Goal: Information Seeking & Learning: Learn about a topic

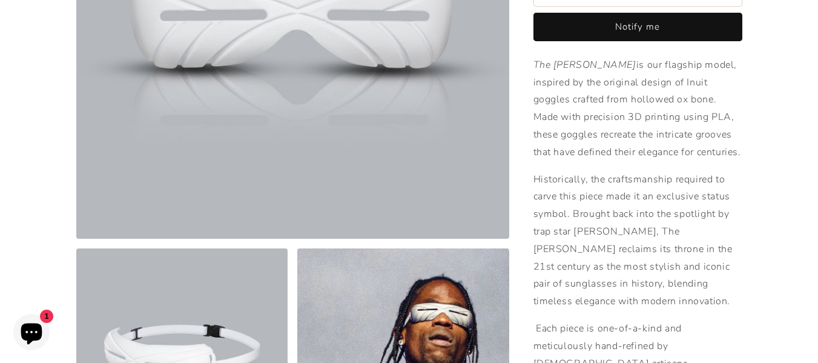
scroll to position [277, 0]
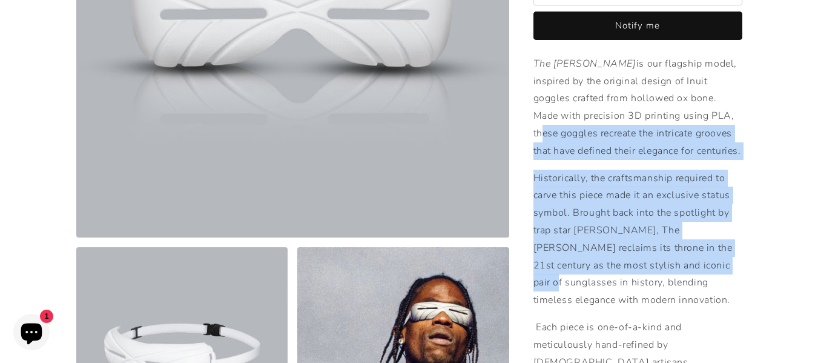
drag, startPoint x: 646, startPoint y: 109, endPoint x: 674, endPoint y: 297, distance: 190.4
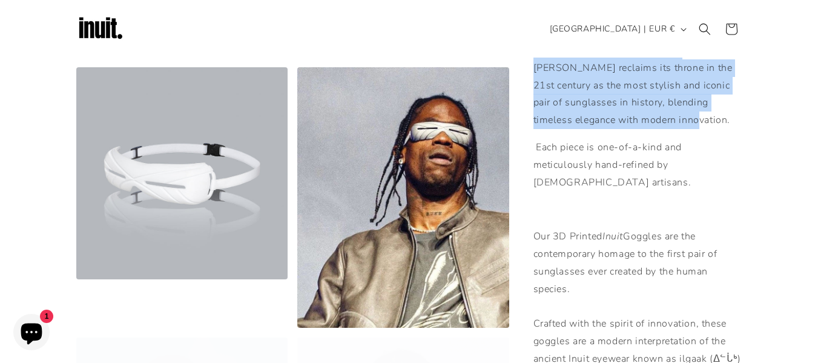
scroll to position [0, 0]
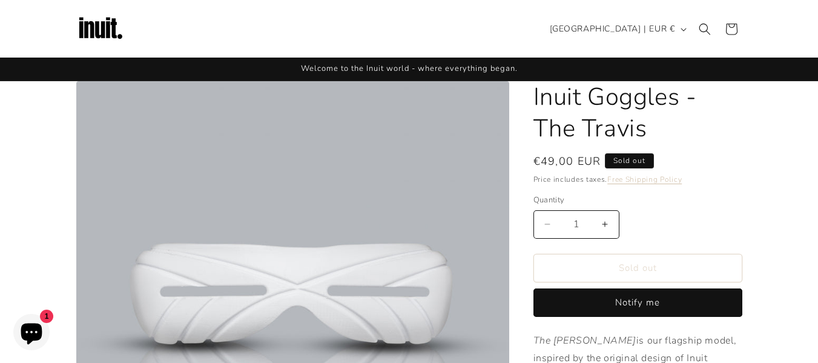
click at [105, 38] on img at bounding box center [100, 29] width 48 height 48
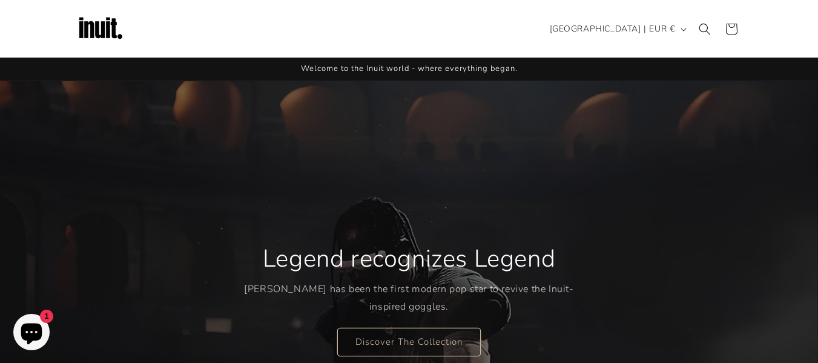
click at [98, 13] on img at bounding box center [100, 29] width 48 height 48
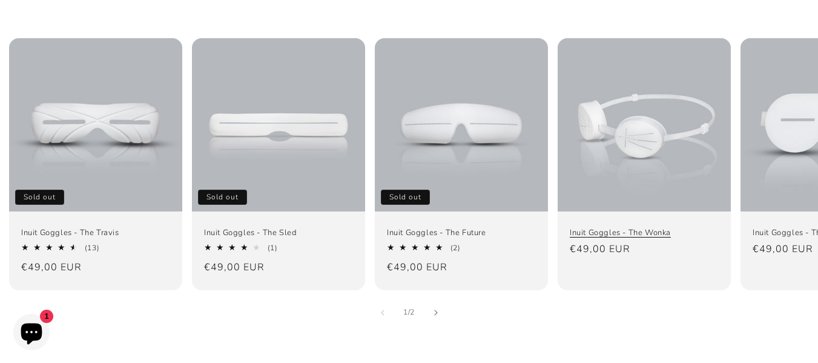
click at [611, 228] on link "Inuit Goggles - The Wonka" at bounding box center [644, 233] width 149 height 10
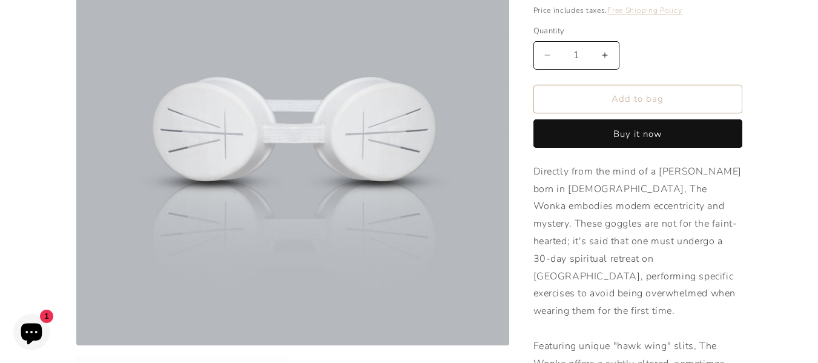
scroll to position [170, 0]
drag, startPoint x: 660, startPoint y: 168, endPoint x: 717, endPoint y: 171, distance: 56.5
click at [717, 171] on p "Directly from the mind of a [PERSON_NAME] born in [DEMOGRAPHIC_DATA], The Wonka…" at bounding box center [638, 293] width 209 height 262
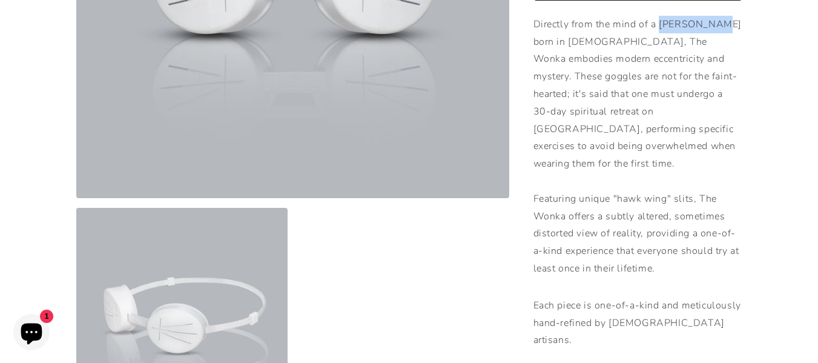
scroll to position [317, 0]
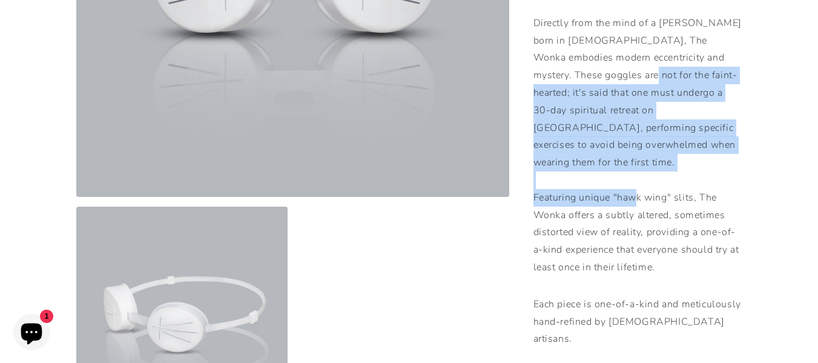
drag, startPoint x: 634, startPoint y: 184, endPoint x: 600, endPoint y: 79, distance: 110.9
click at [600, 79] on p "Directly from the mind of a [PERSON_NAME] born in [DEMOGRAPHIC_DATA], The Wonka…" at bounding box center [638, 146] width 209 height 262
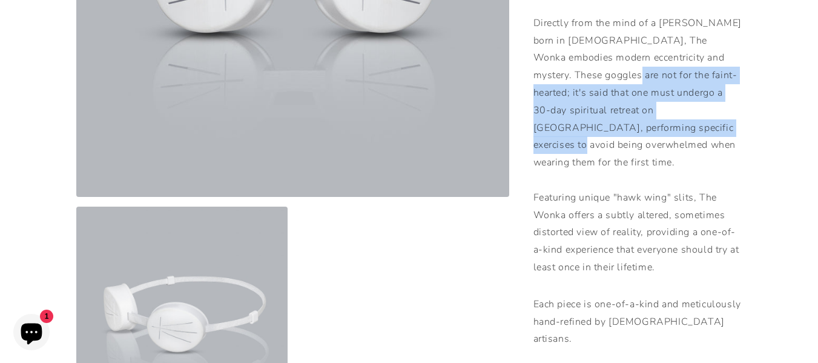
drag, startPoint x: 600, startPoint y: 79, endPoint x: 628, endPoint y: 136, distance: 64.2
click at [628, 136] on p "Directly from the mind of a [PERSON_NAME] born in [DEMOGRAPHIC_DATA], The Wonka…" at bounding box center [638, 146] width 209 height 262
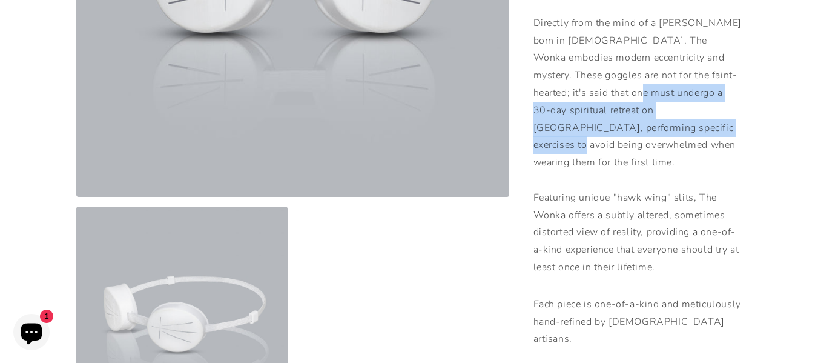
drag, startPoint x: 628, startPoint y: 136, endPoint x: 606, endPoint y: 87, distance: 54.3
click at [606, 87] on p "Directly from the mind of a [PERSON_NAME] born in [DEMOGRAPHIC_DATA], The Wonka…" at bounding box center [638, 146] width 209 height 262
drag, startPoint x: 606, startPoint y: 87, endPoint x: 615, endPoint y: 136, distance: 50.4
click at [615, 136] on p "Directly from the mind of a [PERSON_NAME] born in [DEMOGRAPHIC_DATA], The Wonka…" at bounding box center [638, 146] width 209 height 262
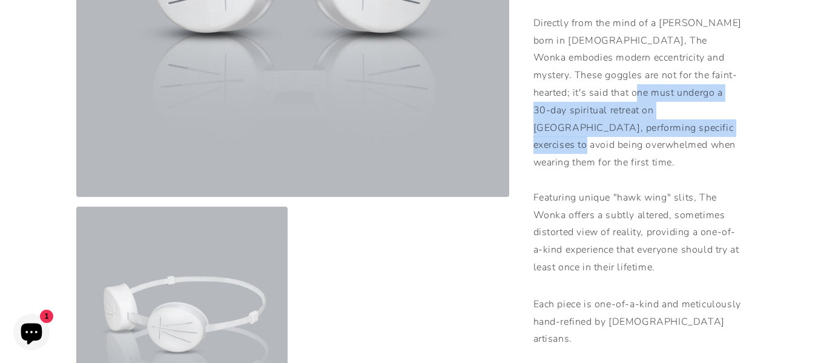
click at [615, 136] on p "Directly from the mind of a [PERSON_NAME] born in [DEMOGRAPHIC_DATA], The Wonka…" at bounding box center [638, 146] width 209 height 262
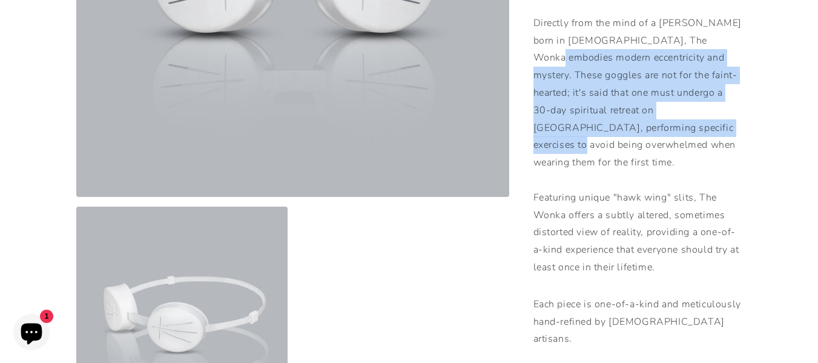
drag, startPoint x: 615, startPoint y: 136, endPoint x: 582, endPoint y: 55, distance: 88.3
click at [582, 55] on p "Directly from the mind of a [PERSON_NAME] born in [DEMOGRAPHIC_DATA], The Wonka…" at bounding box center [638, 146] width 209 height 262
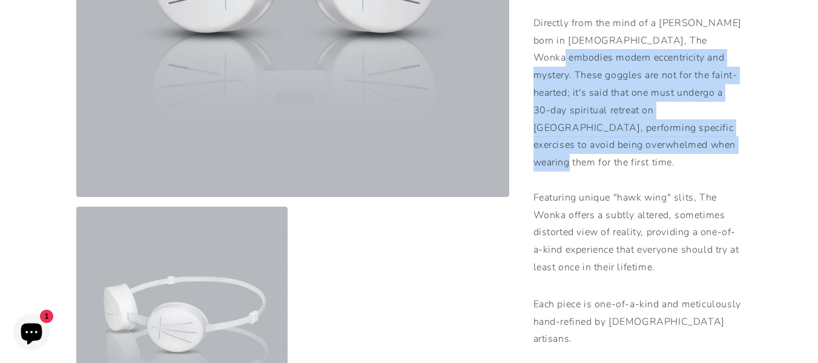
drag, startPoint x: 582, startPoint y: 55, endPoint x: 609, endPoint y: 159, distance: 107.9
click at [609, 159] on p "Directly from the mind of a [PERSON_NAME] born in [DEMOGRAPHIC_DATA], The Wonka…" at bounding box center [638, 146] width 209 height 262
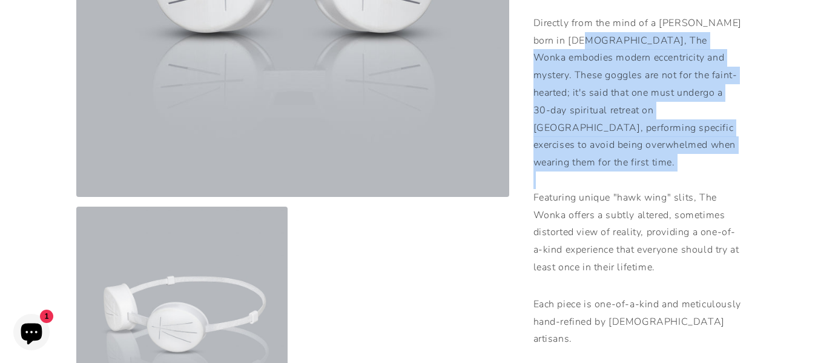
drag, startPoint x: 609, startPoint y: 159, endPoint x: 579, endPoint y: 41, distance: 121.5
click at [579, 41] on p "Directly from the mind of a [PERSON_NAME] born in [DEMOGRAPHIC_DATA], The Wonka…" at bounding box center [638, 146] width 209 height 262
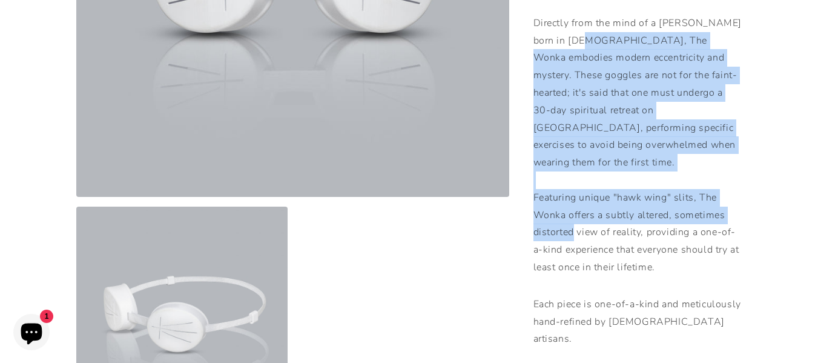
drag, startPoint x: 579, startPoint y: 41, endPoint x: 564, endPoint y: 211, distance: 170.2
click at [564, 211] on p "Directly from the mind of a [PERSON_NAME] born in [DEMOGRAPHIC_DATA], The Wonka…" at bounding box center [638, 146] width 209 height 262
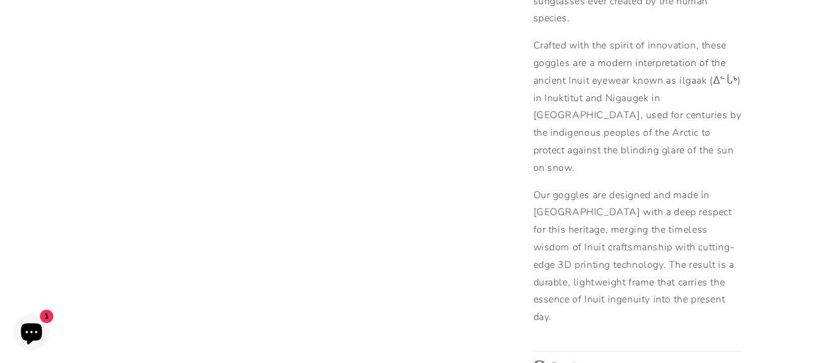
scroll to position [746, 0]
click at [560, 350] on summary "Details" at bounding box center [638, 365] width 209 height 30
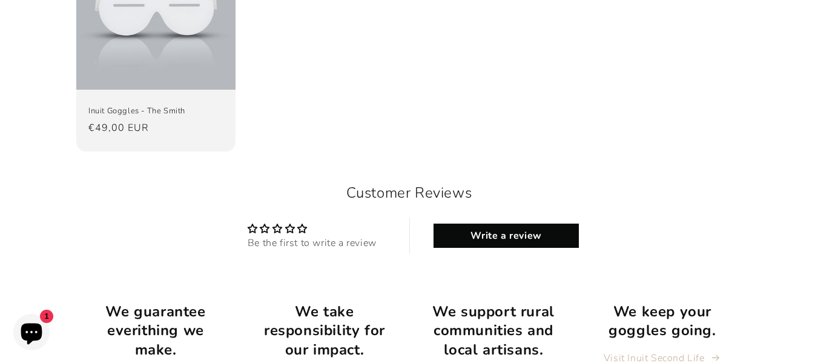
scroll to position [1598, 0]
